Goal: Information Seeking & Learning: Compare options

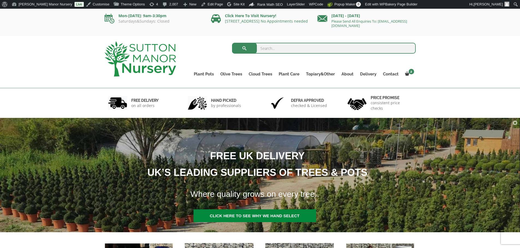
click at [277, 45] on input "search" at bounding box center [324, 48] width 184 height 11
type input "plateau"
click at [232, 43] on button "submit" at bounding box center [244, 48] width 25 height 11
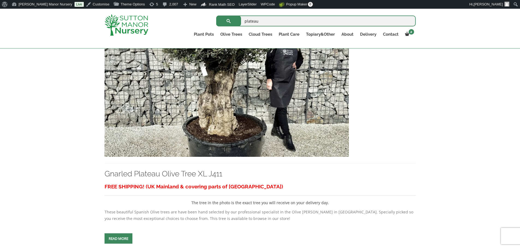
scroll to position [136, 0]
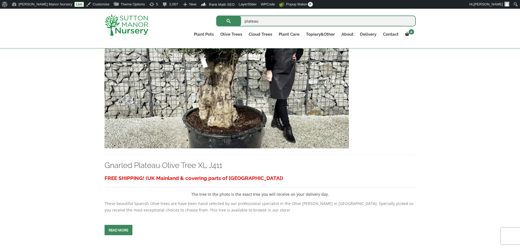
click at [232, 79] on img at bounding box center [226, 89] width 244 height 117
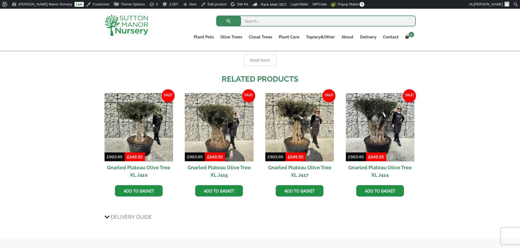
scroll to position [382, 0]
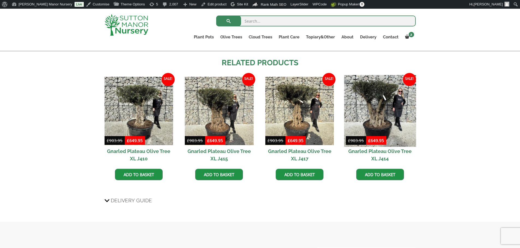
click at [391, 113] on img at bounding box center [380, 111] width 72 height 72
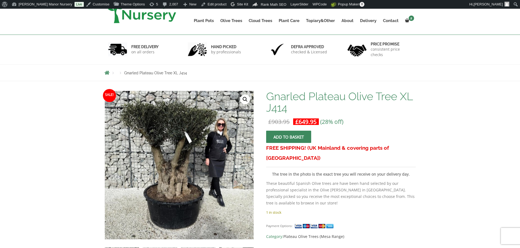
scroll to position [27, 0]
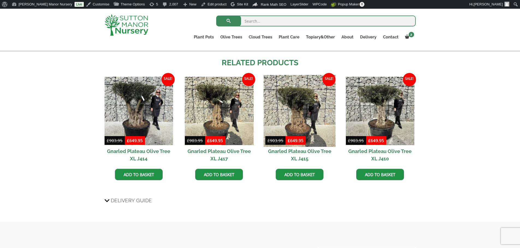
scroll to position [382, 0]
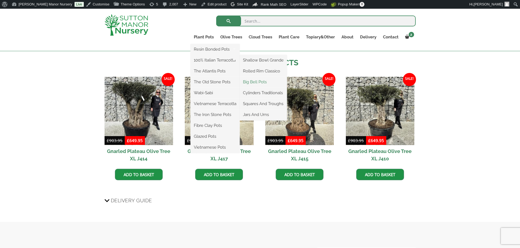
click at [264, 82] on link "Big Bell Pots" at bounding box center [262, 82] width 47 height 8
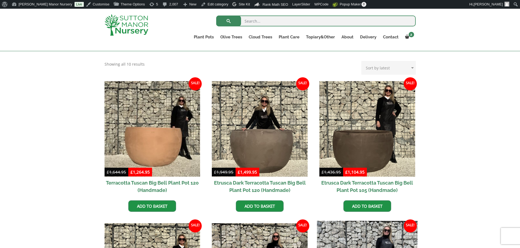
scroll to position [109, 0]
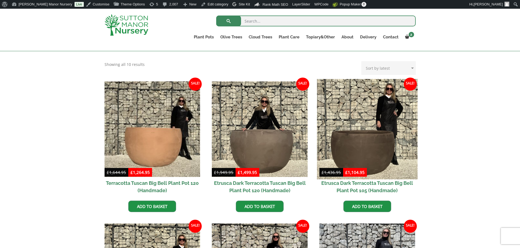
click at [356, 101] on img at bounding box center [367, 129] width 100 height 100
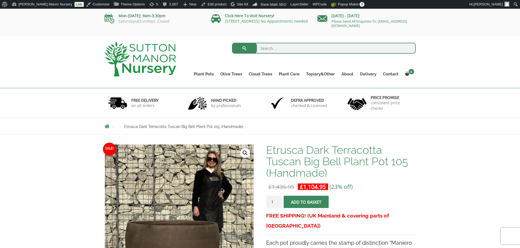
click at [287, 49] on input "search" at bounding box center [324, 48] width 184 height 11
type input "j219"
click at [232, 43] on button "submit" at bounding box center [244, 48] width 25 height 11
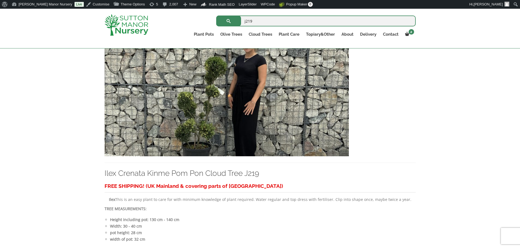
scroll to position [136, 0]
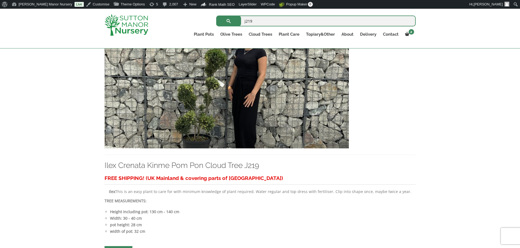
click at [282, 107] on img at bounding box center [226, 89] width 244 height 117
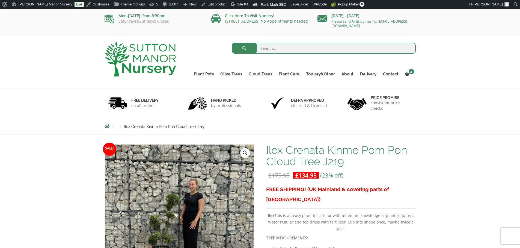
click at [146, 60] on img at bounding box center [139, 58] width 71 height 35
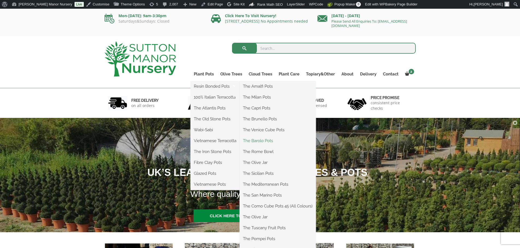
click at [272, 142] on link "The Barolo Pots" at bounding box center [277, 141] width 76 height 8
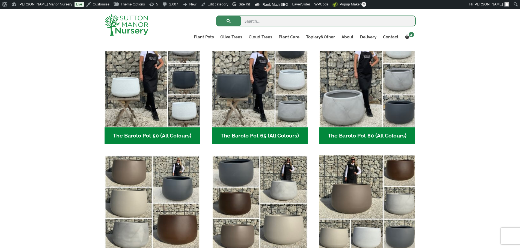
scroll to position [245, 0]
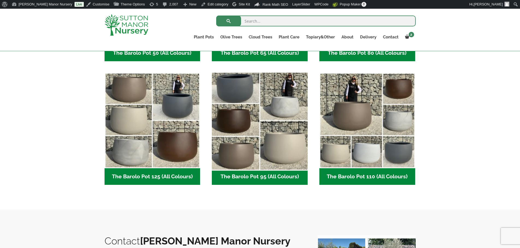
click at [241, 92] on img "Visit product category The Barolo Pot 95 (All Colours)" at bounding box center [259, 121] width 100 height 100
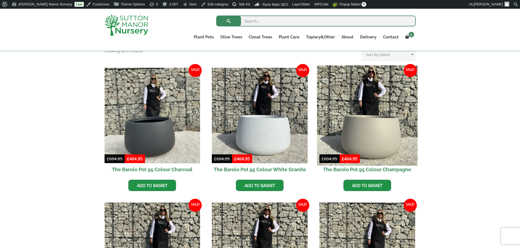
scroll to position [136, 0]
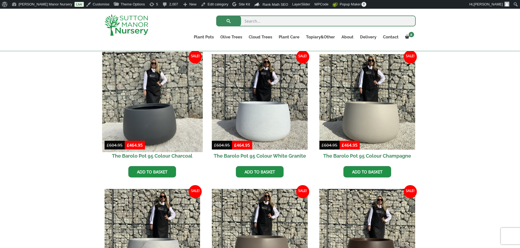
click at [144, 109] on img at bounding box center [152, 102] width 100 height 100
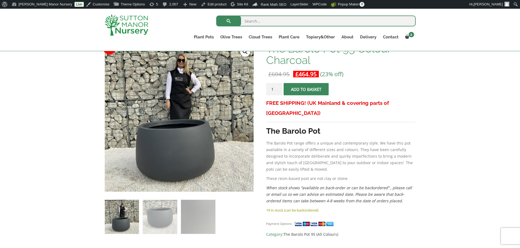
scroll to position [82, 0]
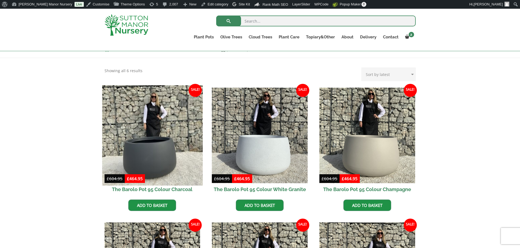
scroll to position [101, 0]
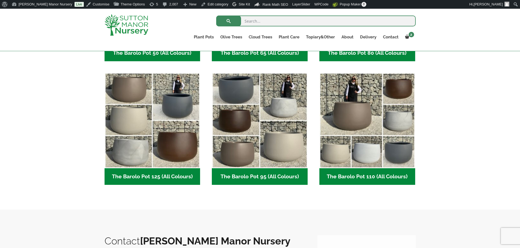
scroll to position [255, 0]
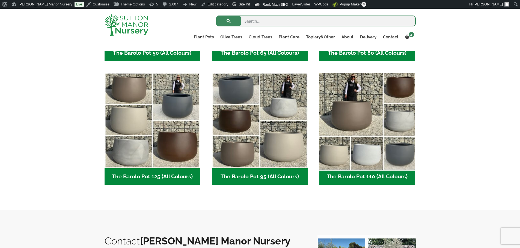
click at [378, 121] on img "Visit product category The Barolo Pot 110 (All Colours)" at bounding box center [367, 121] width 100 height 100
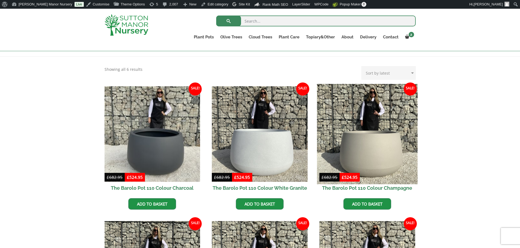
scroll to position [109, 0]
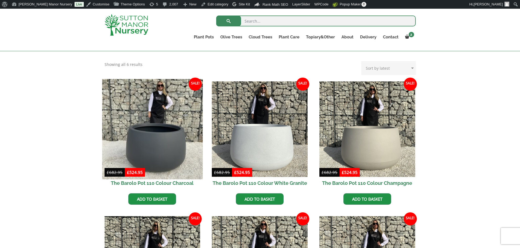
click at [138, 127] on img at bounding box center [152, 129] width 100 height 100
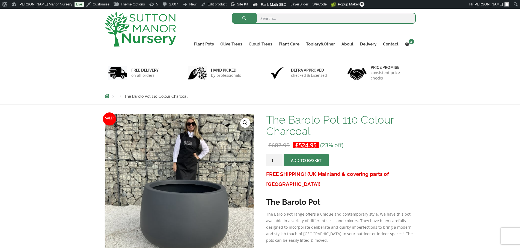
scroll to position [27, 0]
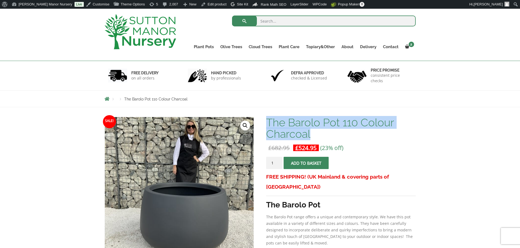
drag, startPoint x: 268, startPoint y: 122, endPoint x: 314, endPoint y: 135, distance: 47.4
click at [314, 135] on h1 "The Barolo Pot 110 Colour Charcoal" at bounding box center [340, 128] width 149 height 23
copy h1 "The Barolo Pot 110 Colour Charcoal"
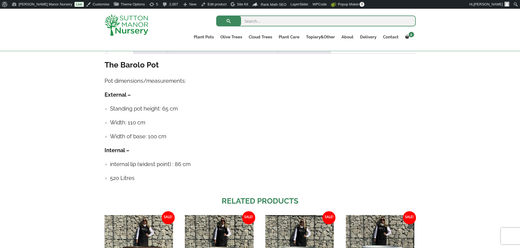
scroll to position [300, 0]
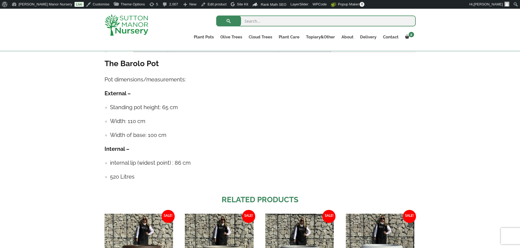
click at [109, 105] on ul "Standing pot height: 65 cm Width: 110 cm Width of base: 100 cm" at bounding box center [259, 121] width 311 height 36
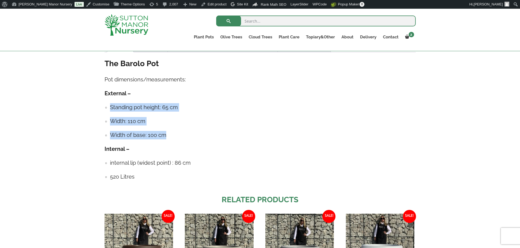
drag, startPoint x: 110, startPoint y: 105, endPoint x: 163, endPoint y: 134, distance: 61.0
click at [163, 134] on ul "Standing pot height: 65 cm Width: 110 cm Width of base: 100 cm" at bounding box center [259, 121] width 311 height 36
copy ul "Standing pot height: 65 cm Width: 110 cm Width of base: 100 cm"
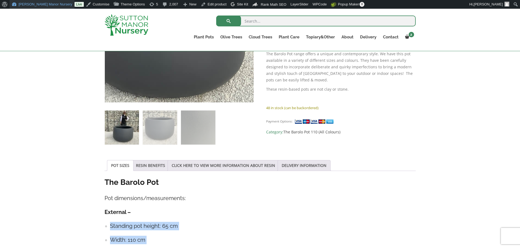
scroll to position [164, 0]
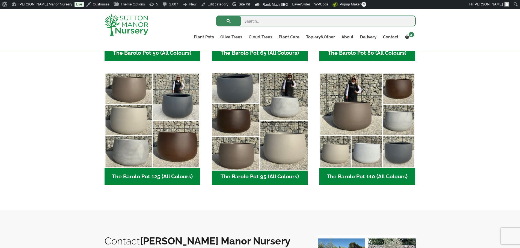
click at [280, 117] on img "Visit product category The Barolo Pot 95 (All Colours)" at bounding box center [259, 121] width 100 height 100
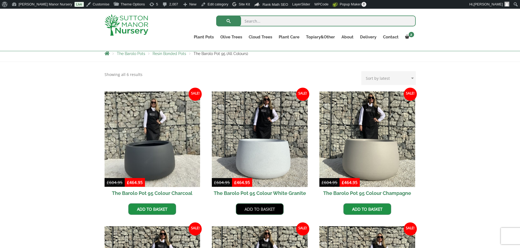
scroll to position [109, 0]
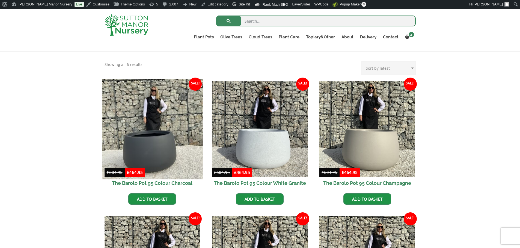
click at [165, 144] on img at bounding box center [152, 129] width 100 height 100
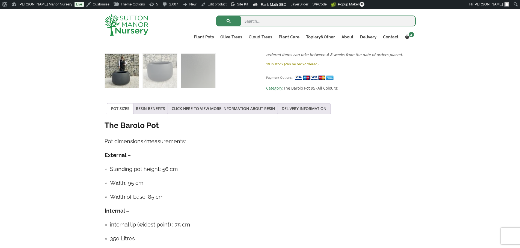
scroll to position [245, 0]
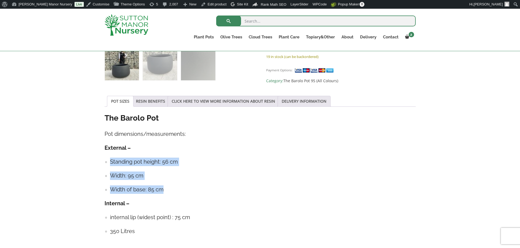
drag, startPoint x: 110, startPoint y: 161, endPoint x: 161, endPoint y: 189, distance: 58.1
click at [161, 189] on ul "Standing pot height: 56 cm Width: 95 cm Width of base: 85 cm" at bounding box center [259, 176] width 311 height 36
copy ul "Standing pot height: 56 cm Width: 95 cm Width of base: 85 cm"
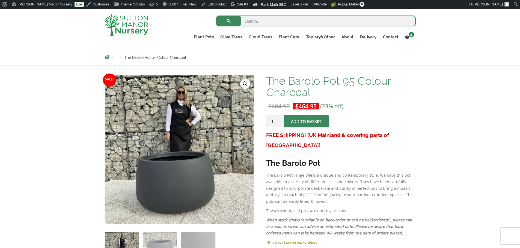
scroll to position [0, 0]
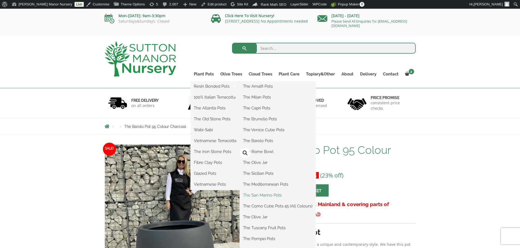
click at [266, 195] on link "The San Marino Pots" at bounding box center [277, 195] width 76 height 8
click at [274, 130] on link "The Venice Cube Pots" at bounding box center [277, 130] width 76 height 8
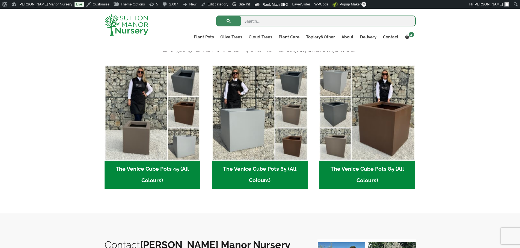
scroll to position [136, 0]
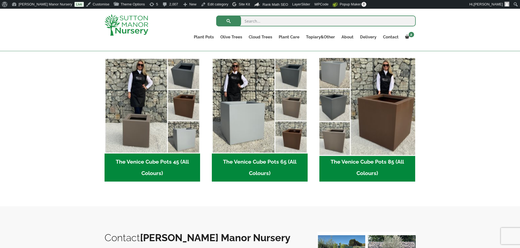
click at [343, 109] on img "Visit product category The Venice Cube Pots 85 (All Colours)" at bounding box center [367, 106] width 100 height 100
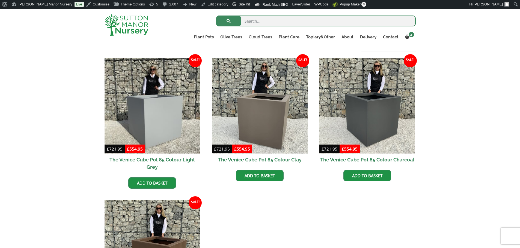
scroll to position [136, 0]
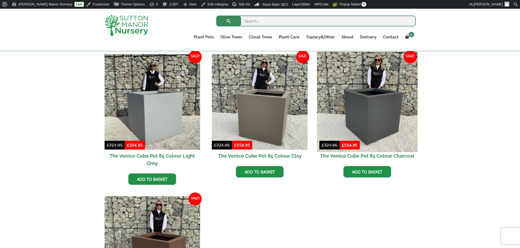
click at [372, 110] on img at bounding box center [367, 102] width 100 height 100
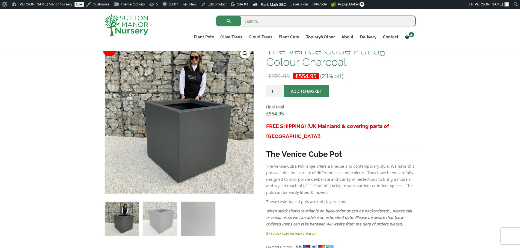
scroll to position [164, 0]
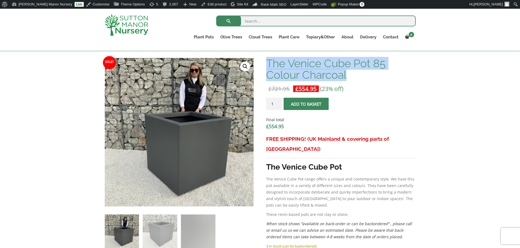
drag, startPoint x: 269, startPoint y: 63, endPoint x: 348, endPoint y: 78, distance: 80.2
click at [348, 78] on h1 "The Venice Cube Pot 85 Colour Charcoal" at bounding box center [340, 69] width 149 height 23
copy h1 "The Venice Cube Pot 85 Colour Charcoal"
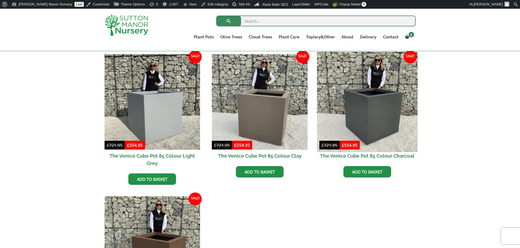
click at [365, 109] on img at bounding box center [367, 102] width 100 height 100
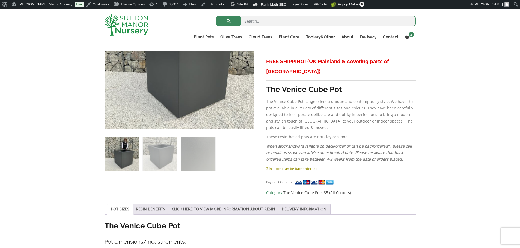
scroll to position [327, 0]
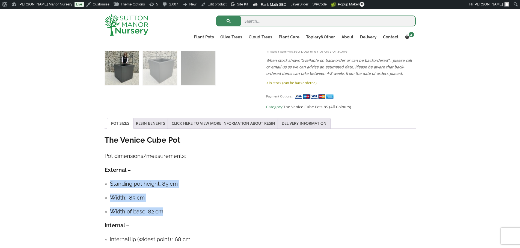
drag, startPoint x: 110, startPoint y: 173, endPoint x: 166, endPoint y: 202, distance: 63.1
click at [166, 202] on ul "Standing pot height: 85 cm Width: 85 cm Width of base: 82 cm" at bounding box center [259, 198] width 311 height 36
copy ul "Standing pot height: 85 cm Width: 85 cm Width of base: 82 cm"
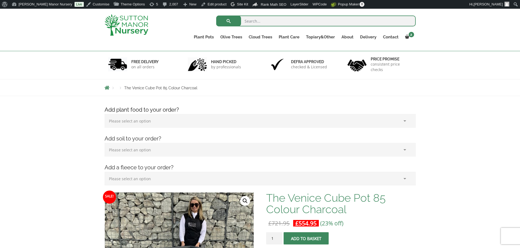
scroll to position [27, 0]
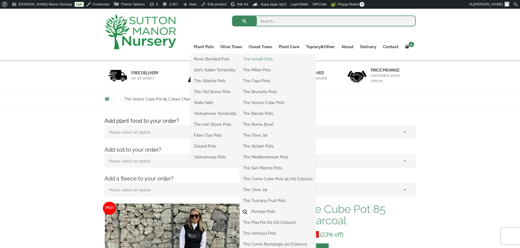
click at [259, 59] on link "The Amalfi Pots" at bounding box center [277, 59] width 76 height 8
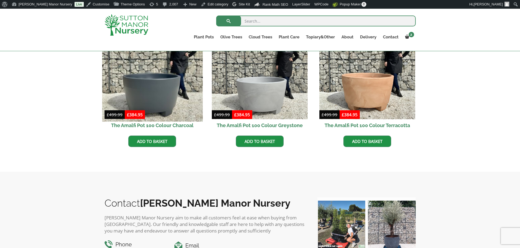
click at [144, 100] on img at bounding box center [152, 71] width 100 height 100
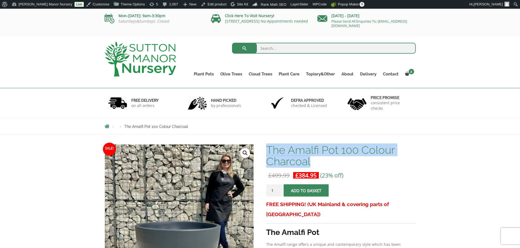
drag, startPoint x: 268, startPoint y: 151, endPoint x: 317, endPoint y: 162, distance: 50.2
click at [317, 162] on h1 "The Amalfi Pot 100 Colour Charcoal" at bounding box center [340, 156] width 149 height 23
copy h1 "The Amalfi Pot 100 Colour Charcoal"
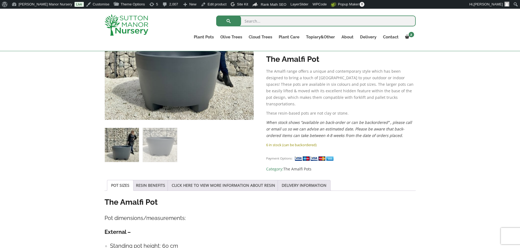
scroll to position [273, 0]
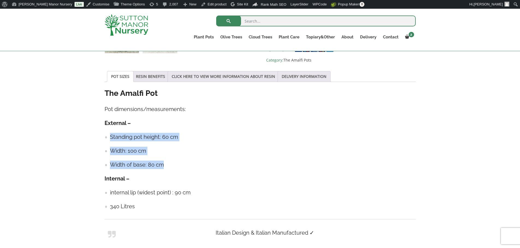
drag, startPoint x: 111, startPoint y: 134, endPoint x: 164, endPoint y: 159, distance: 58.7
click at [164, 159] on ul "Standing pot height: 60 cm Width: 100 cm Width of base: 80 cm" at bounding box center [259, 151] width 311 height 36
copy ul "Standing pot height: 60 cm Width: 100 cm Width of base: 80 cm"
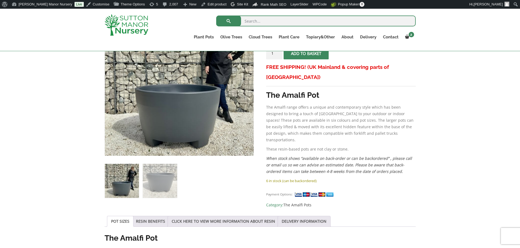
scroll to position [55, 0]
